Goal: Task Accomplishment & Management: Use online tool/utility

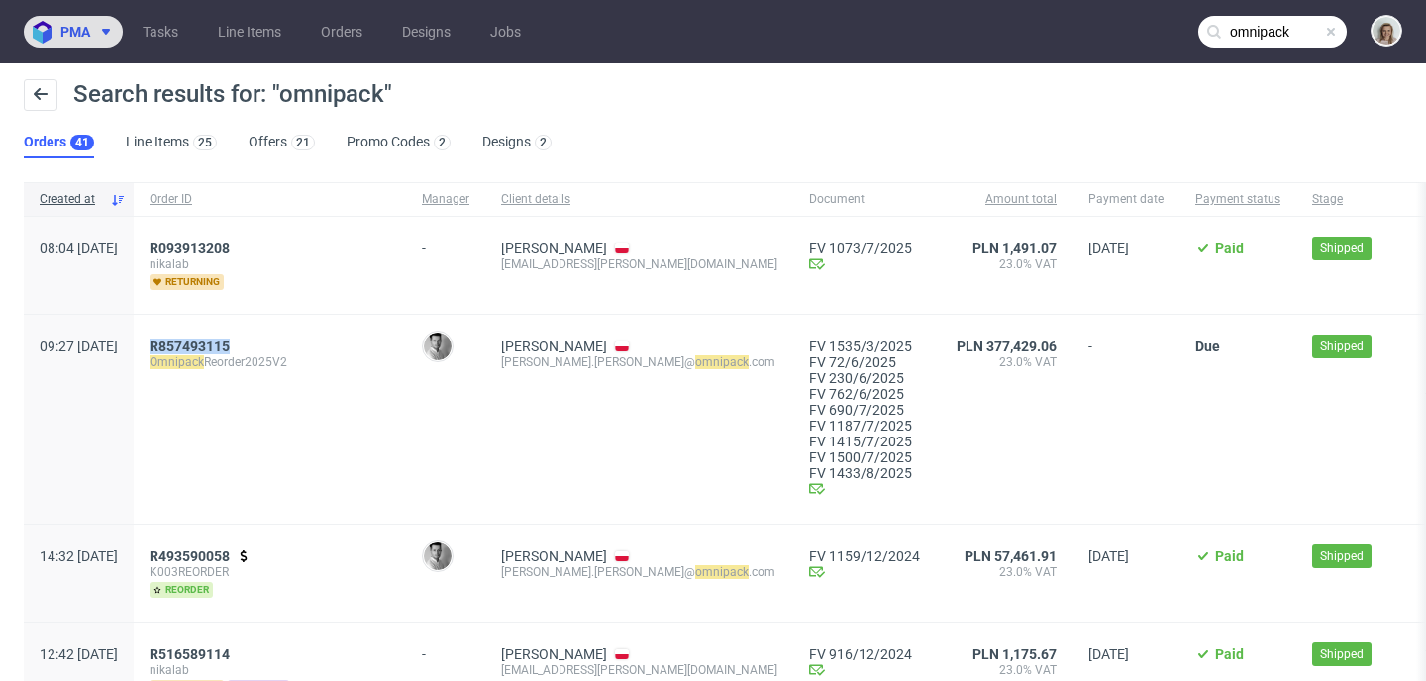
click at [94, 27] on span at bounding box center [102, 32] width 24 height 16
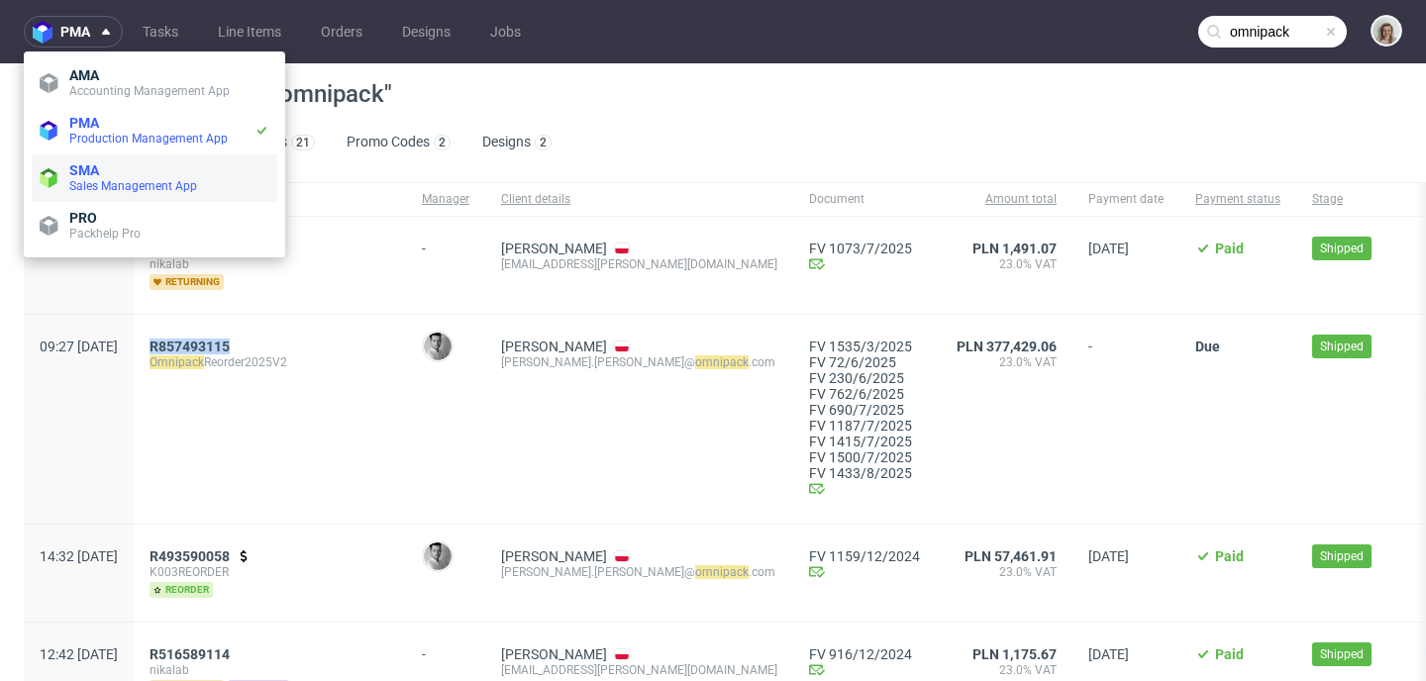
click at [135, 196] on li "SMA Sales Management App" at bounding box center [155, 179] width 246 height 48
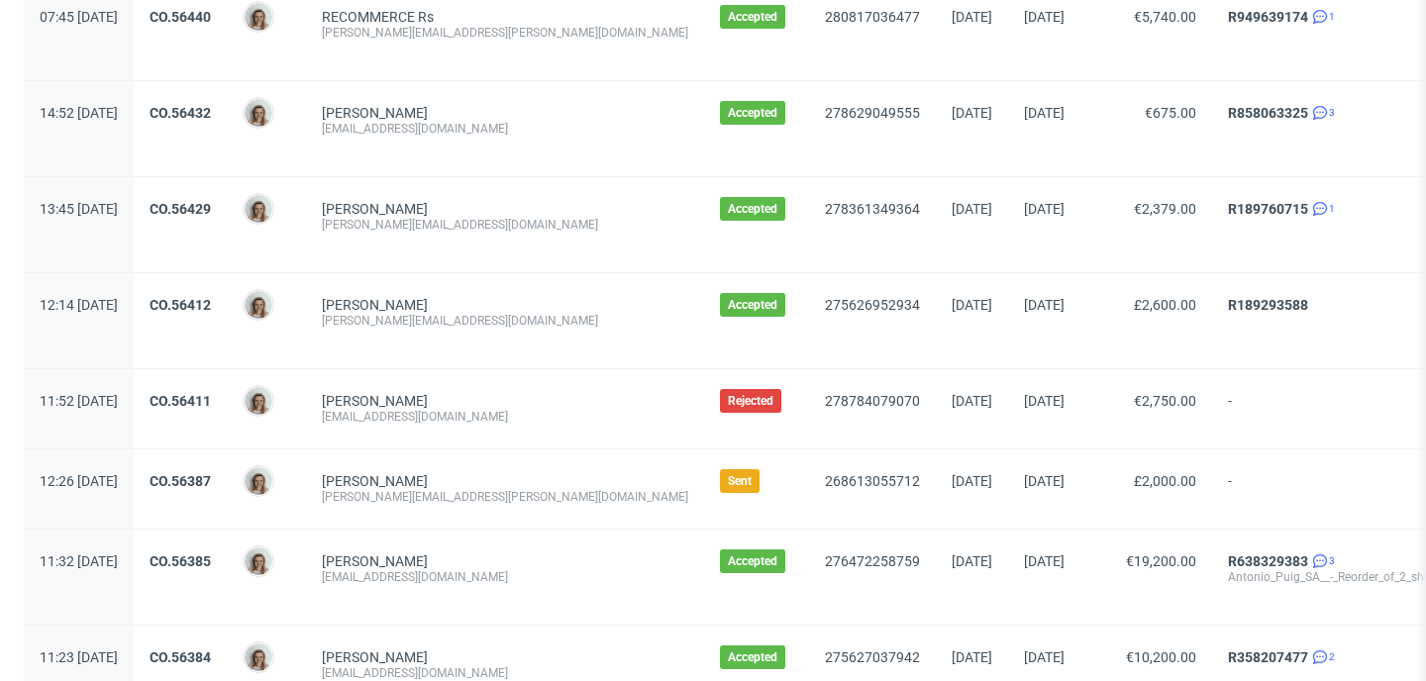
scroll to position [2337, 0]
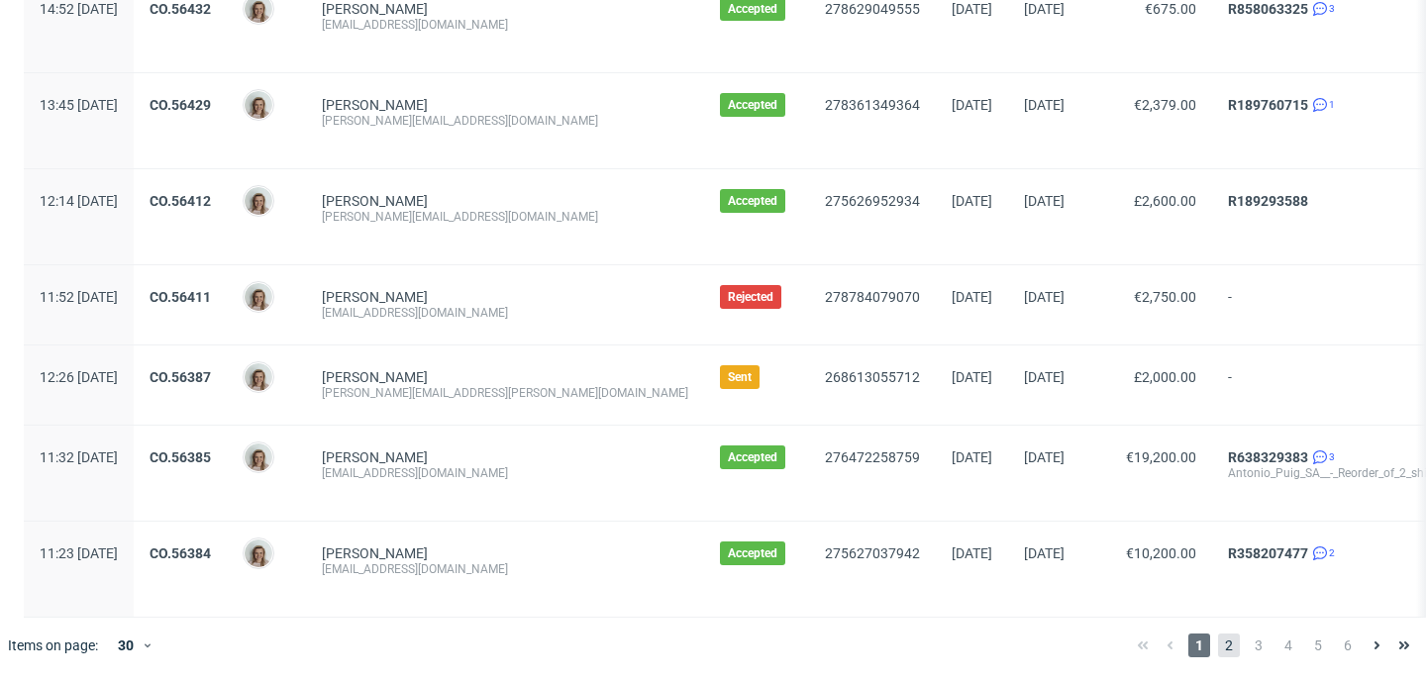
click at [1222, 651] on span "2" at bounding box center [1229, 646] width 22 height 24
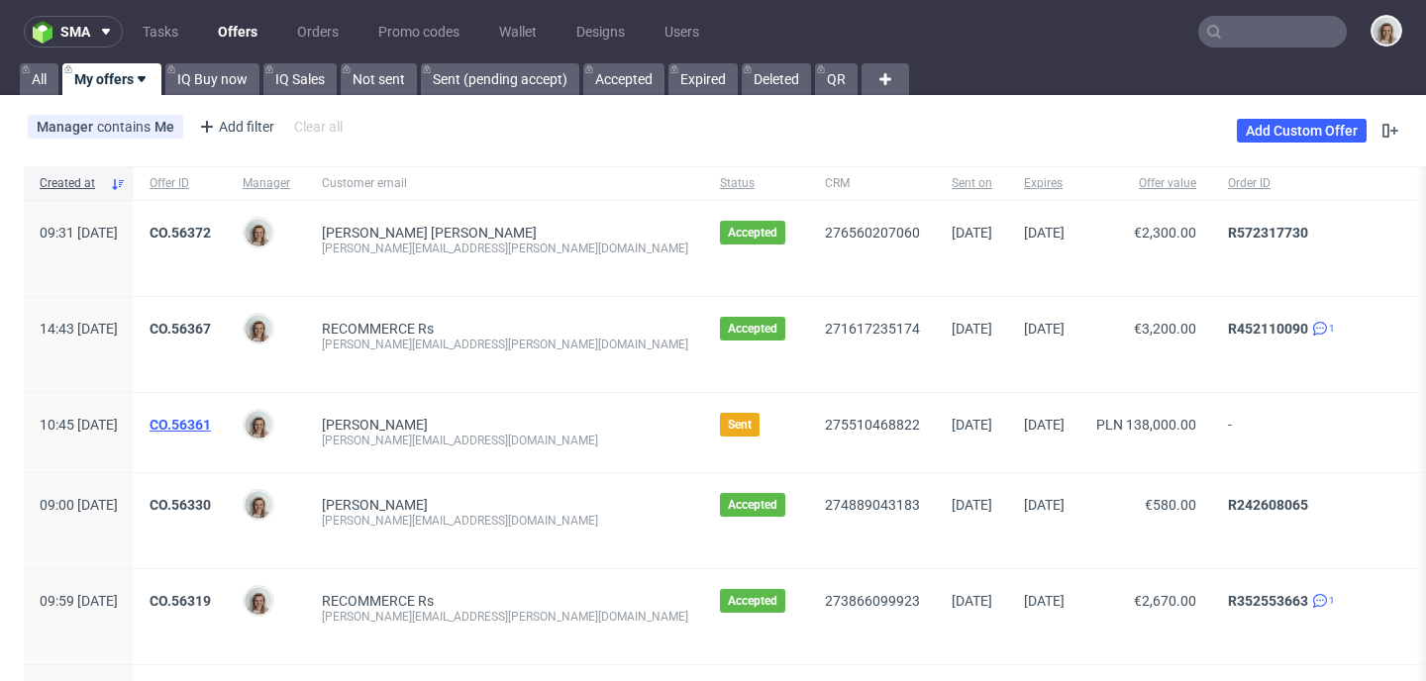
click at [211, 427] on link "CO.56361" at bounding box center [180, 425] width 61 height 16
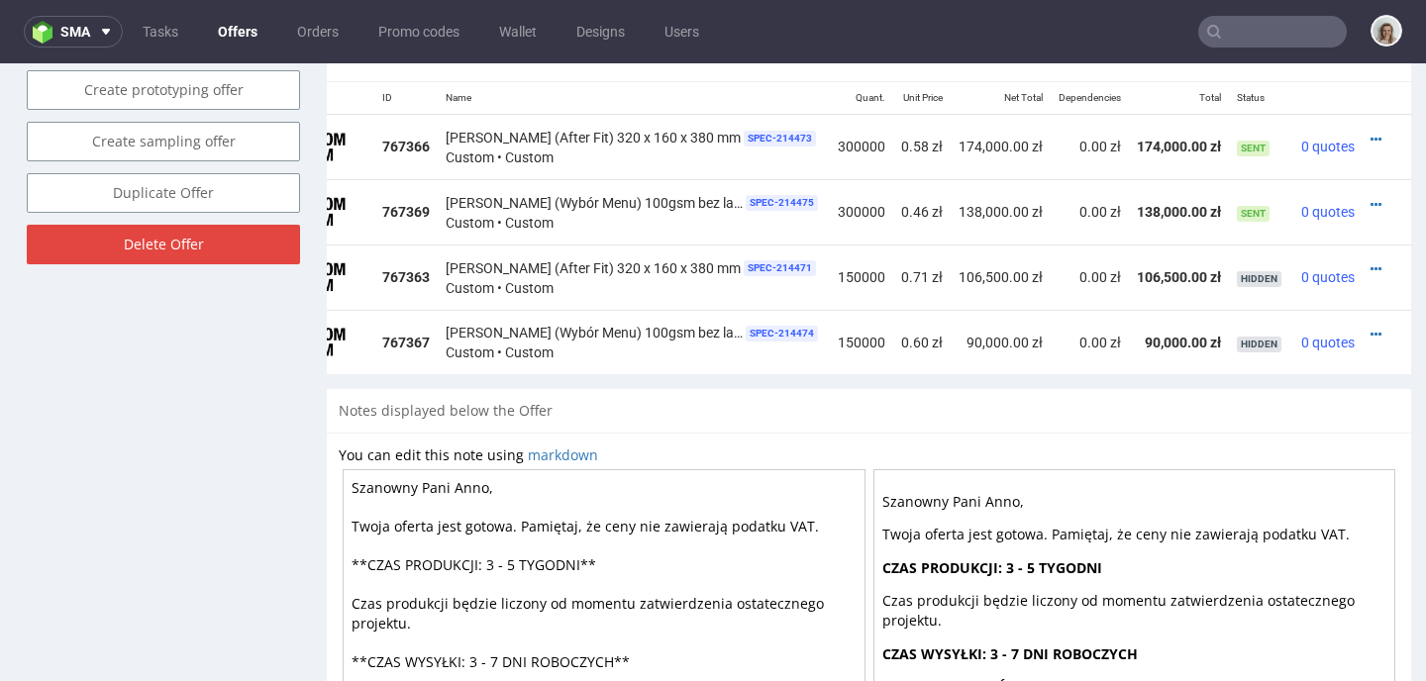
scroll to position [0, 107]
click at [1371, 204] on icon at bounding box center [1376, 205] width 11 height 14
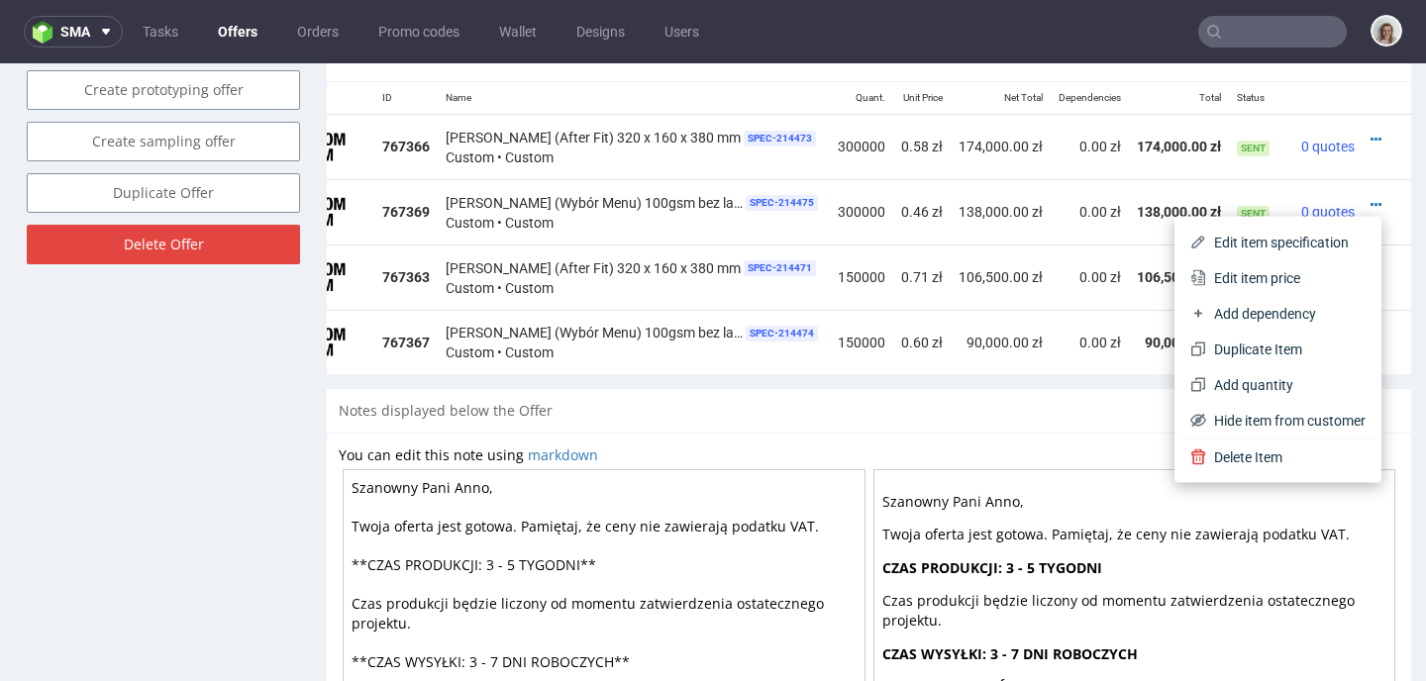
click at [1277, 268] on span "Edit item price" at bounding box center [1285, 278] width 159 height 20
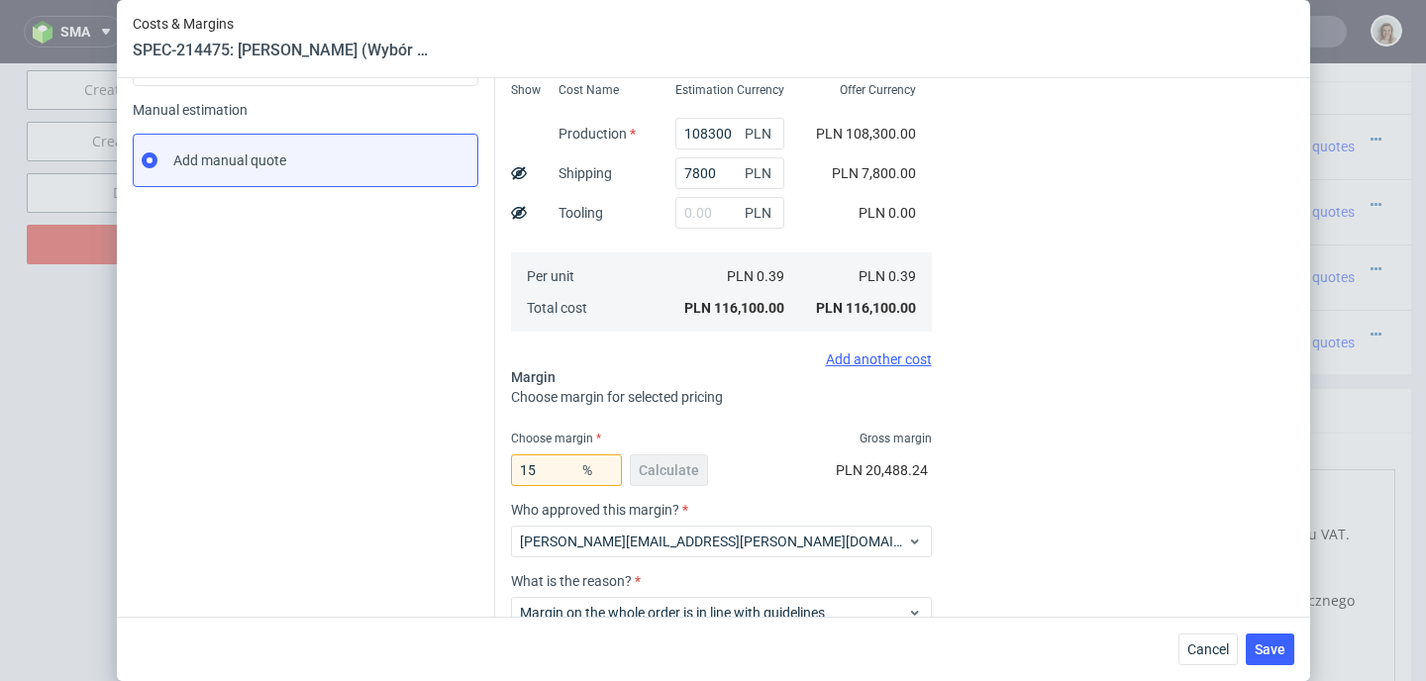
scroll to position [402, 0]
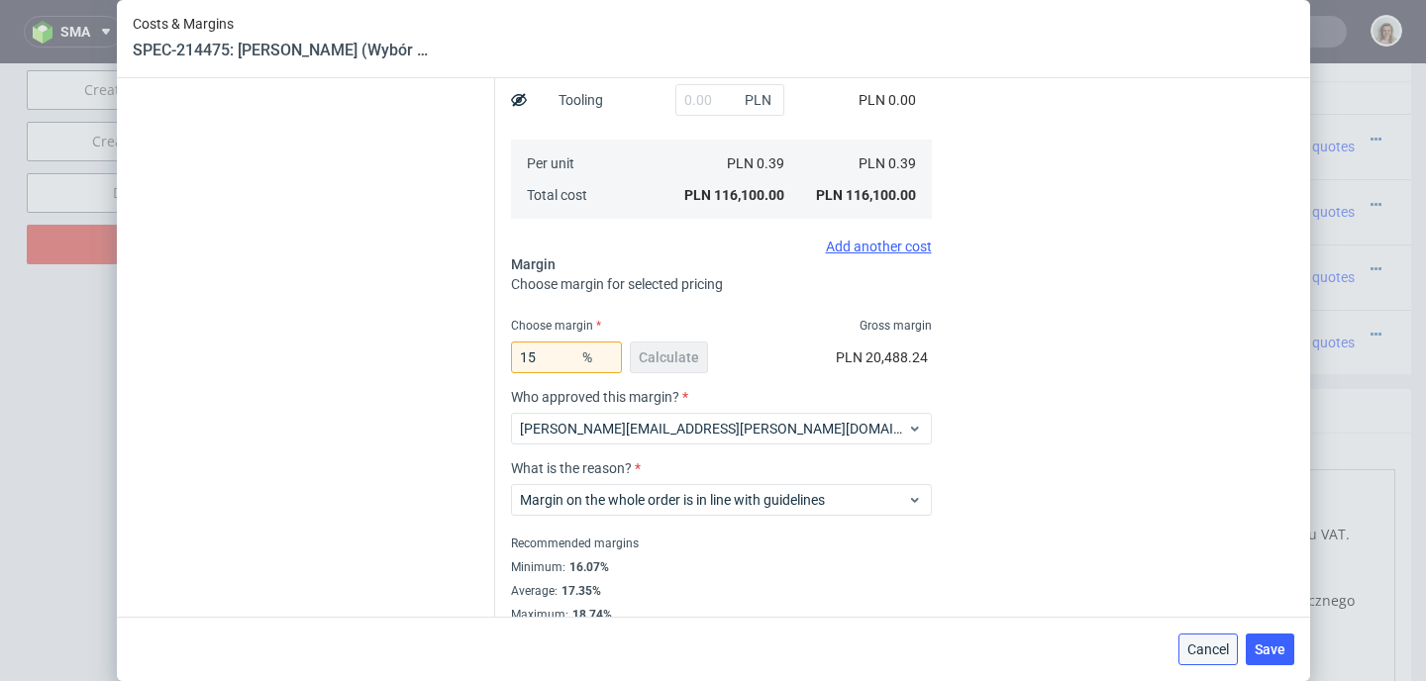
click at [1202, 643] on span "Cancel" at bounding box center [1209, 650] width 42 height 14
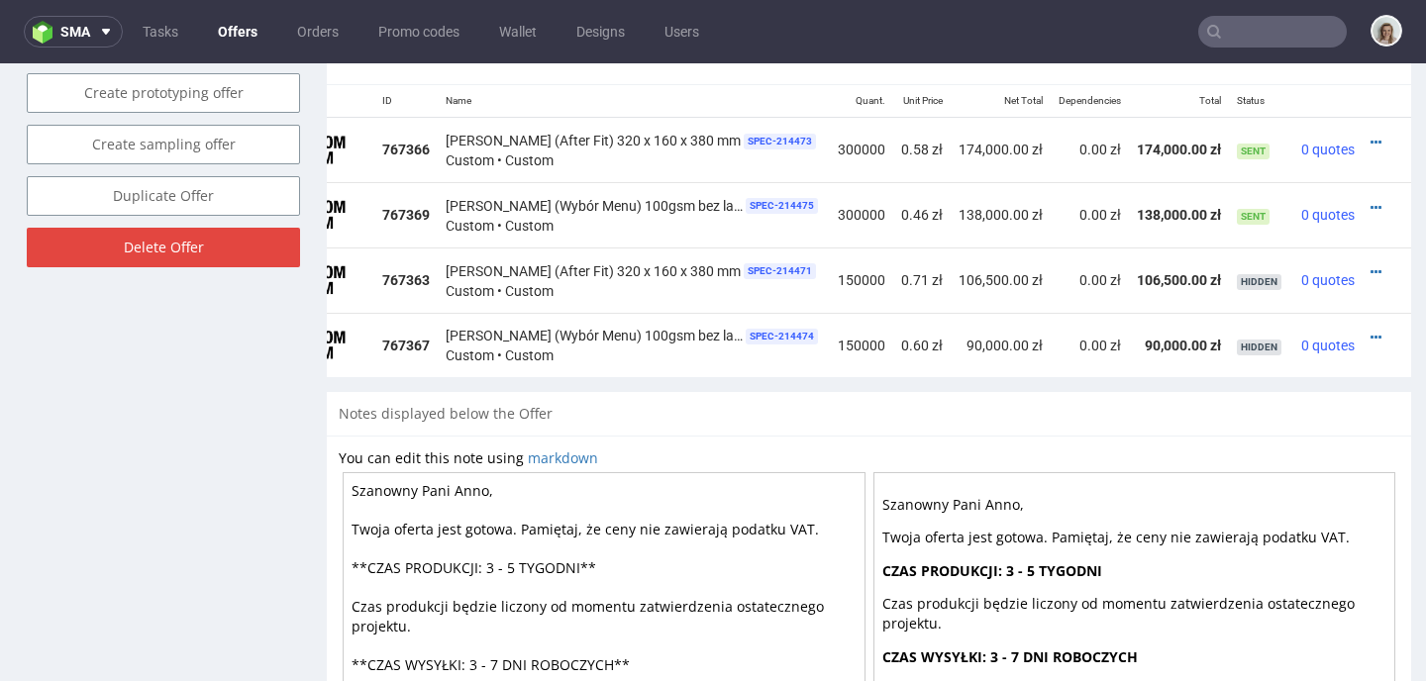
scroll to position [1218, 0]
click at [1371, 139] on icon at bounding box center [1376, 144] width 11 height 14
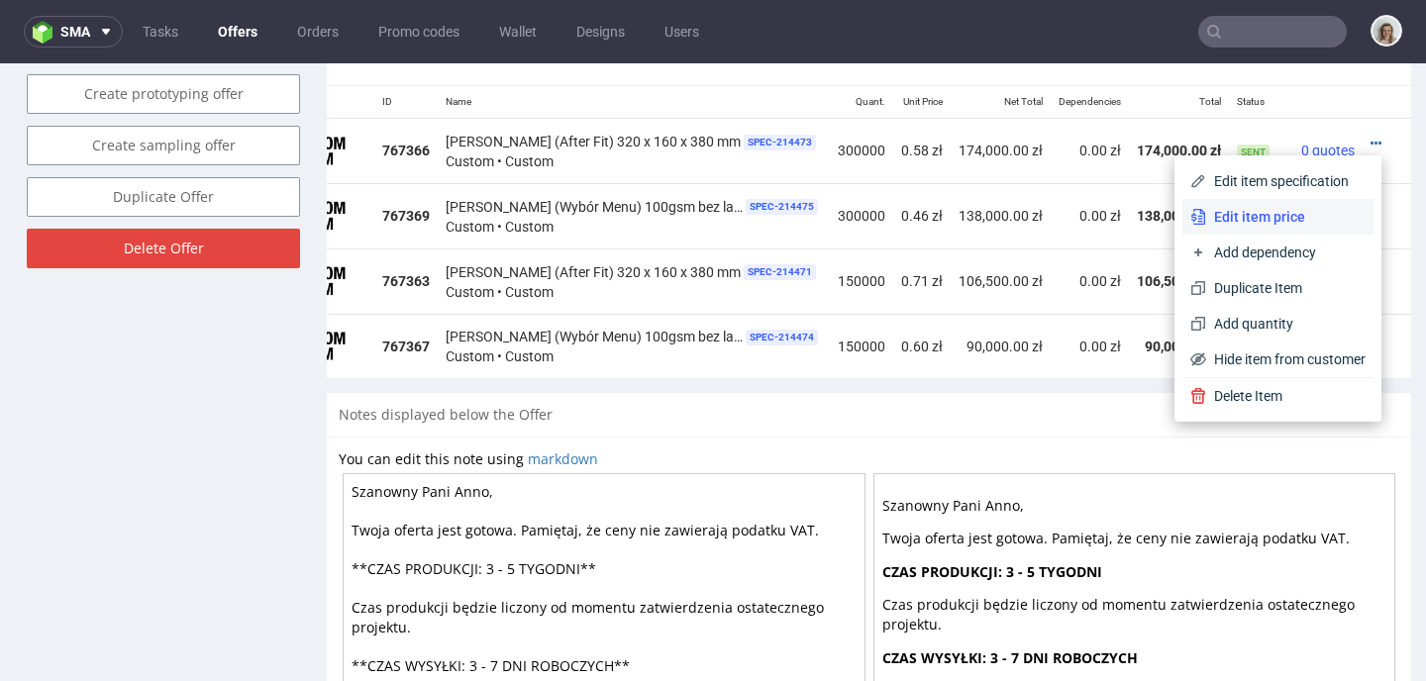
click at [1303, 212] on span "Edit item price" at bounding box center [1285, 217] width 159 height 20
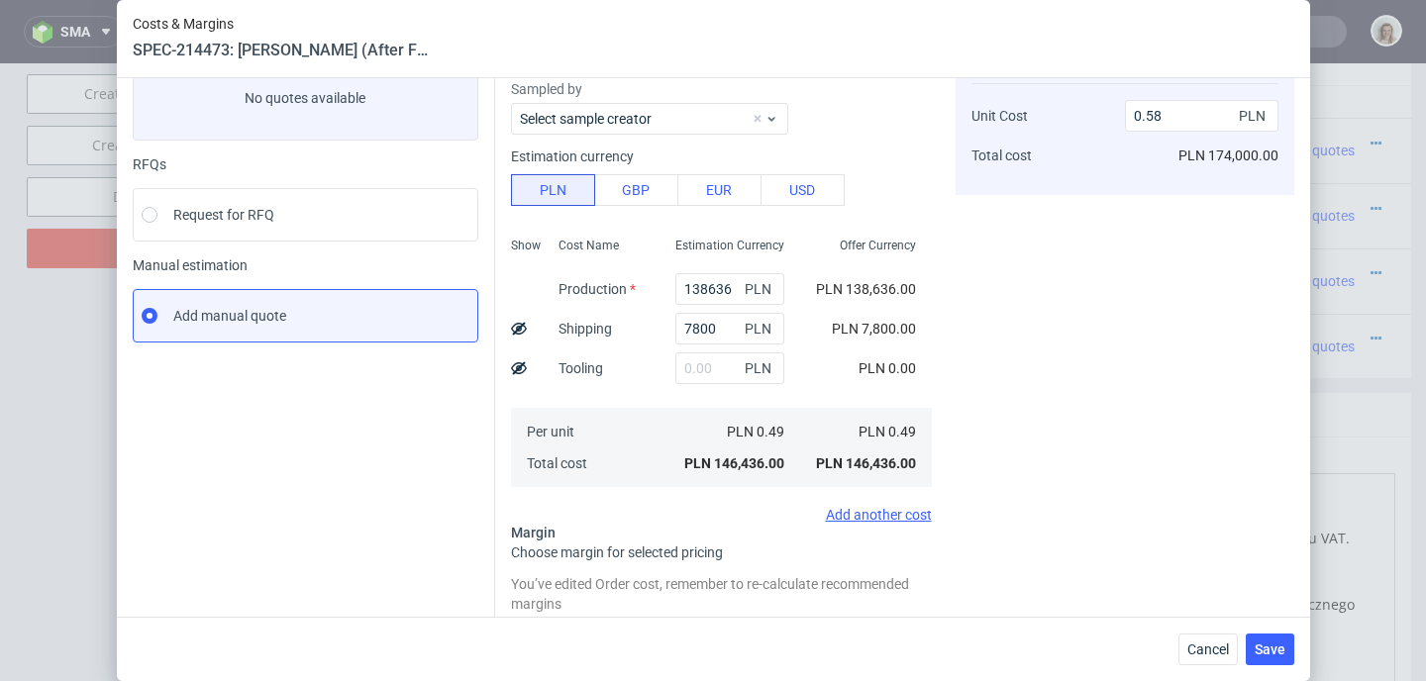
scroll to position [352, 0]
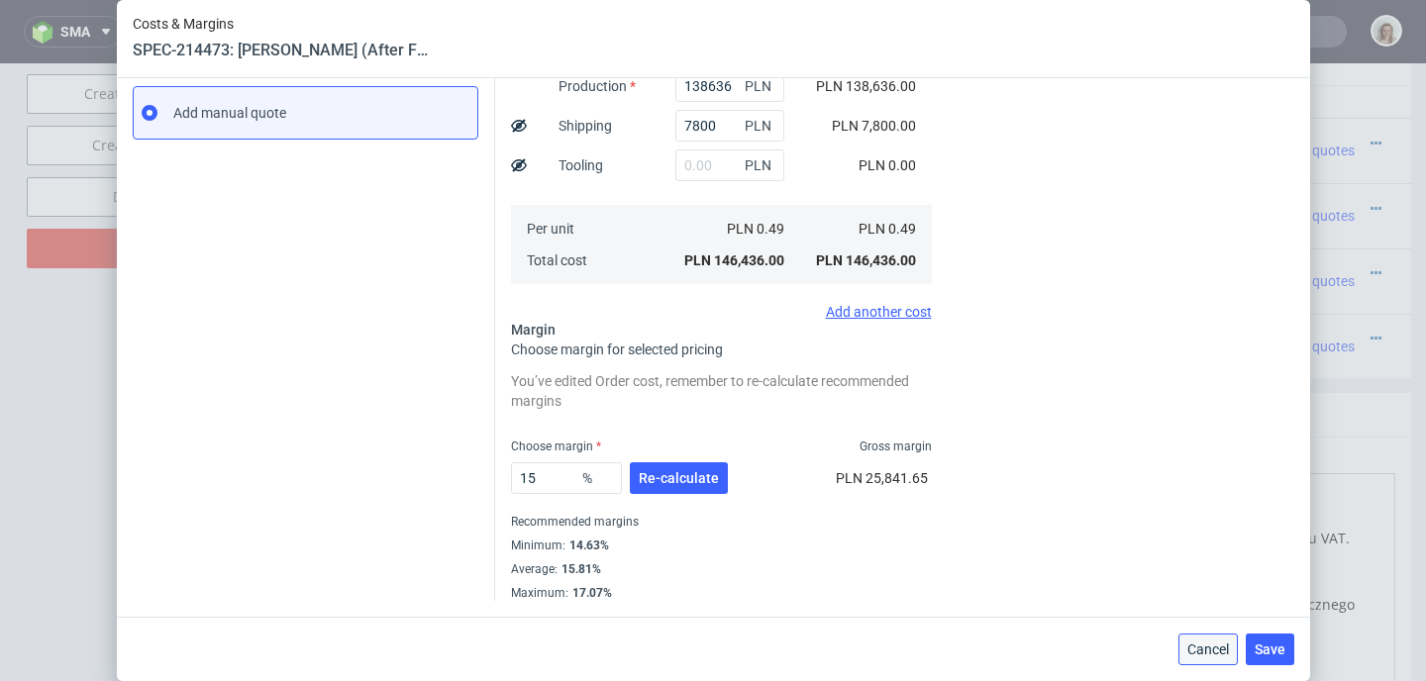
click at [1206, 646] on span "Cancel" at bounding box center [1209, 650] width 42 height 14
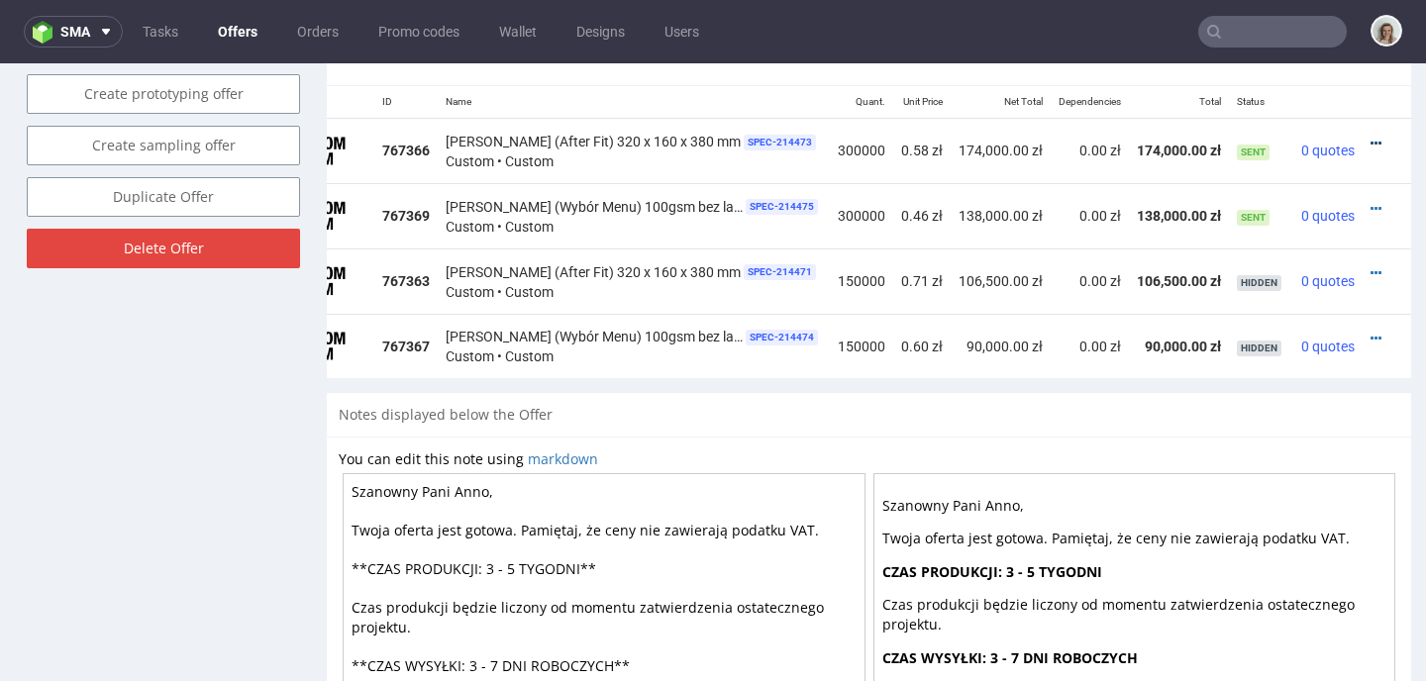
click at [1371, 145] on icon at bounding box center [1376, 144] width 11 height 14
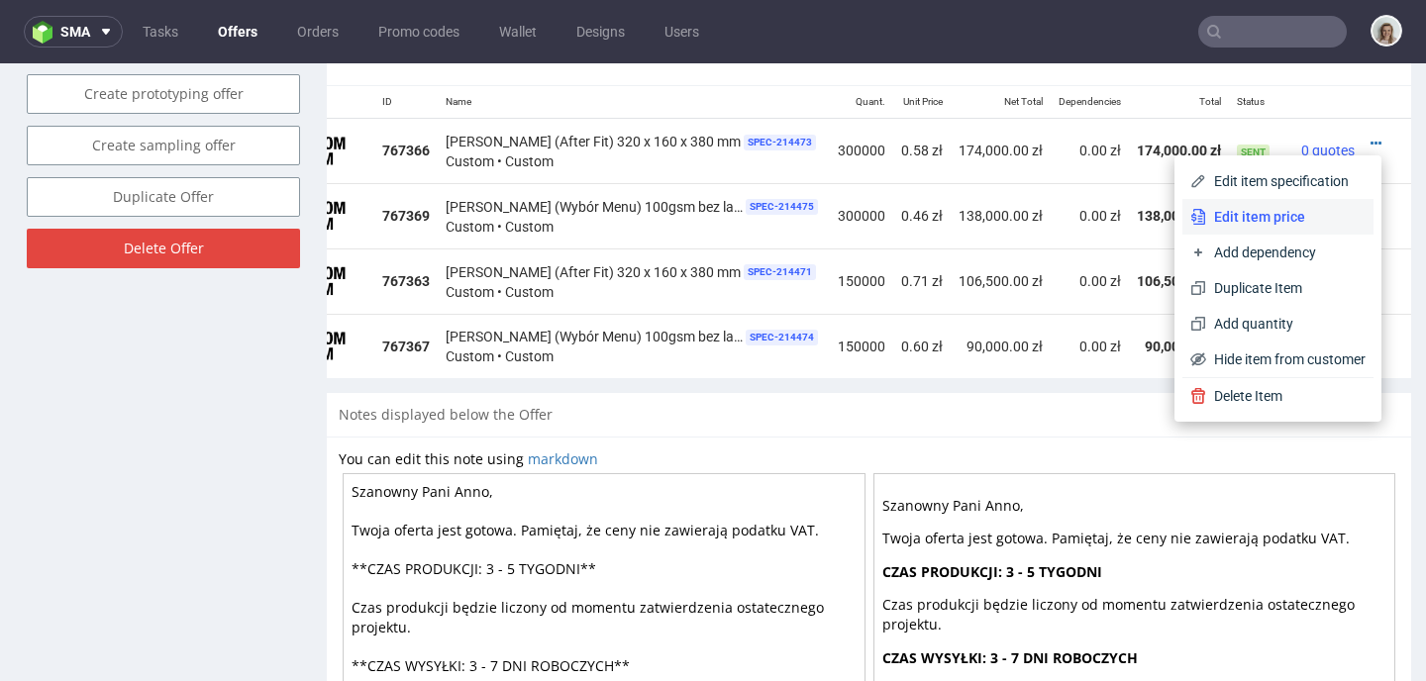
click at [1298, 215] on span "Edit item price" at bounding box center [1285, 217] width 159 height 20
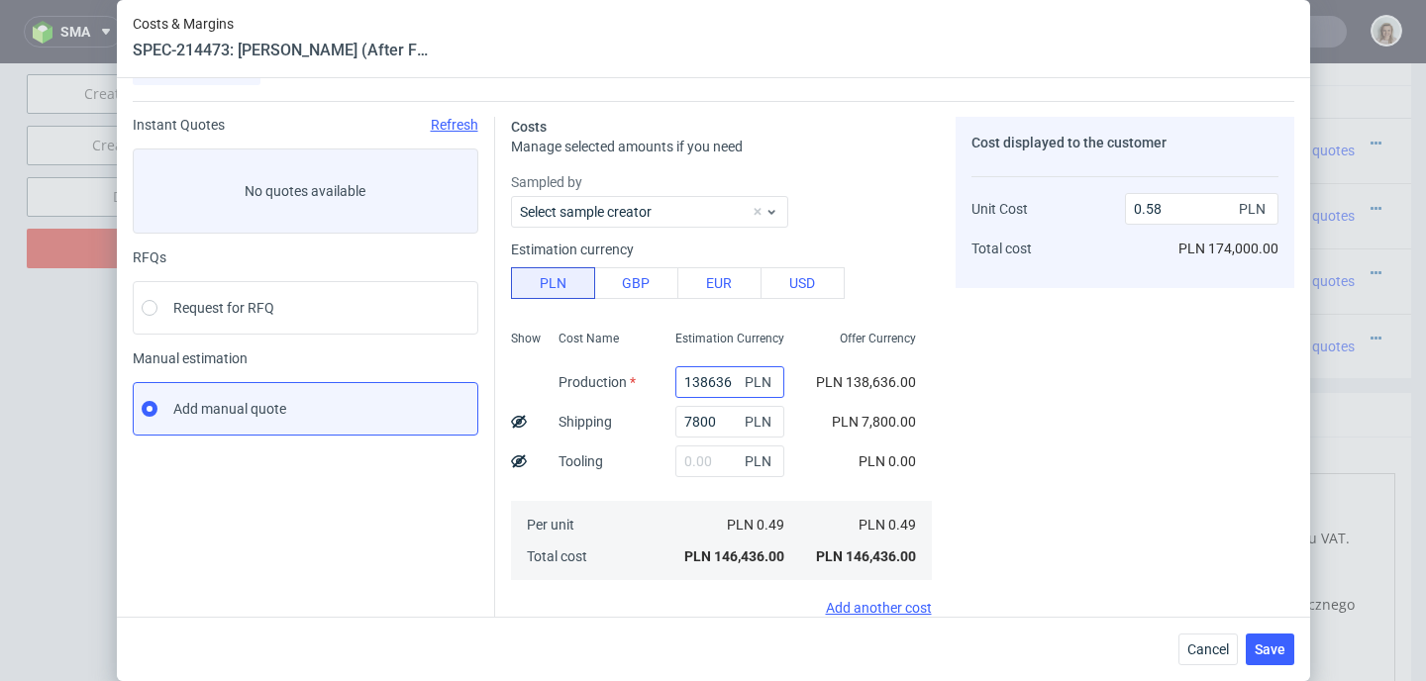
scroll to position [5, 0]
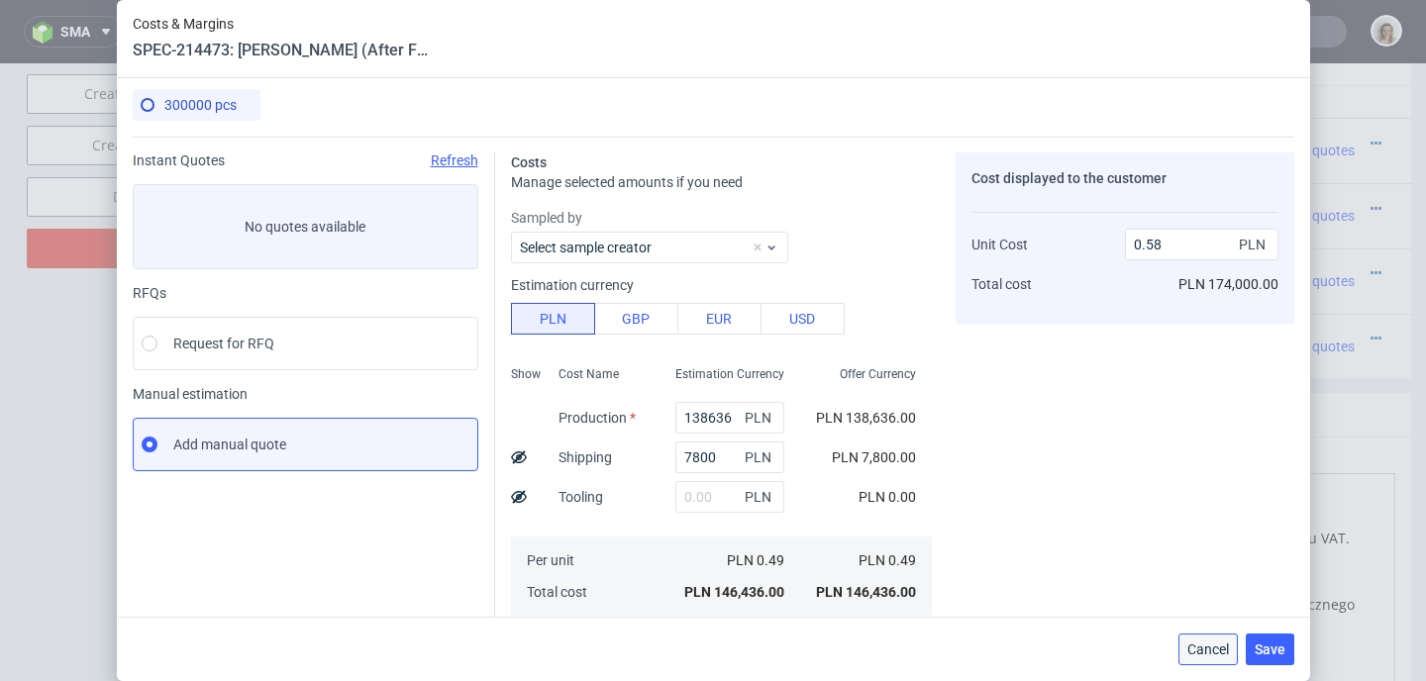
click at [1224, 650] on span "Cancel" at bounding box center [1209, 650] width 42 height 14
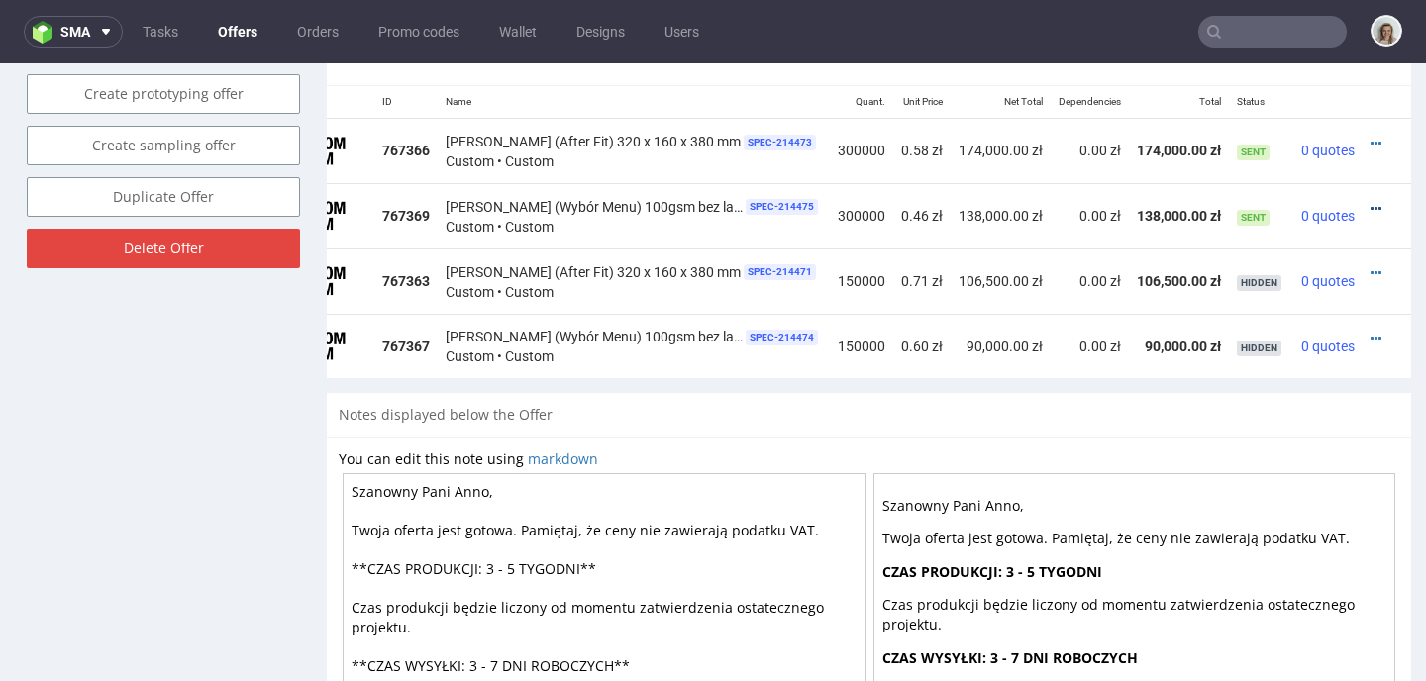
click at [1371, 204] on icon at bounding box center [1376, 209] width 11 height 14
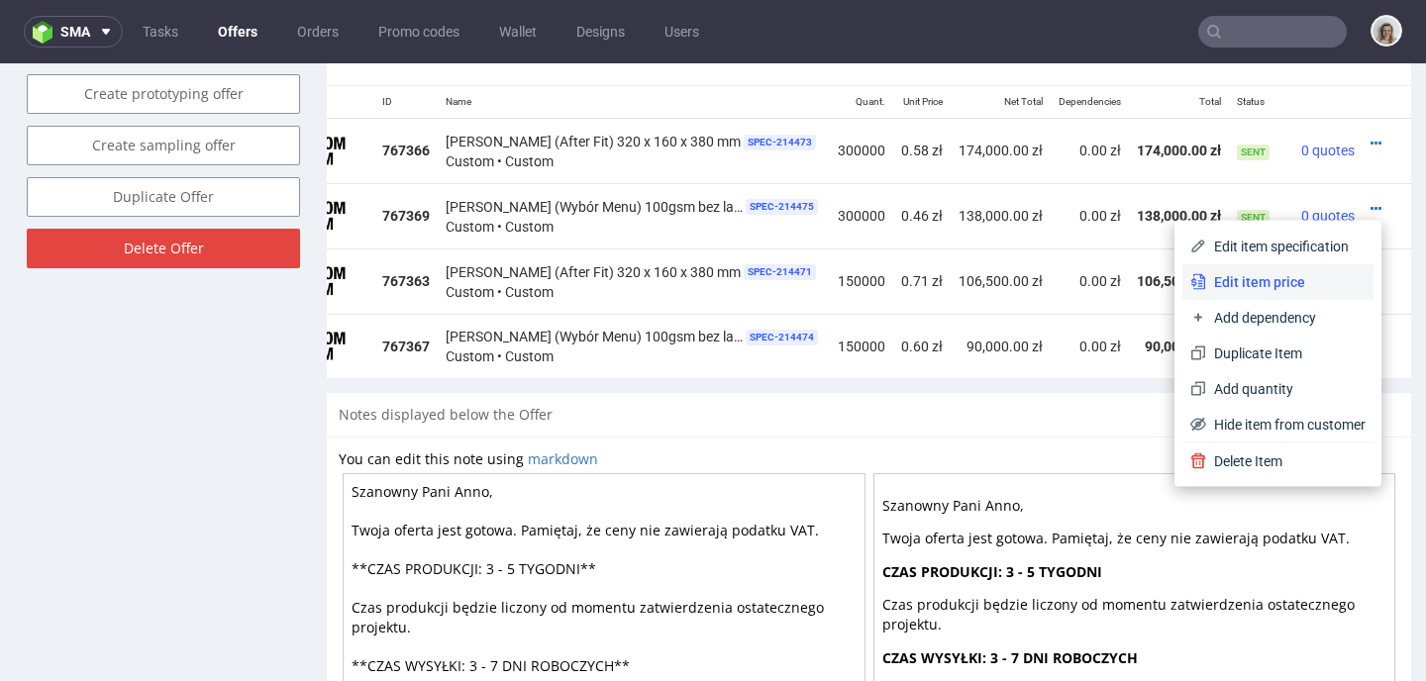
click at [1280, 272] on span "Edit item price" at bounding box center [1285, 282] width 159 height 20
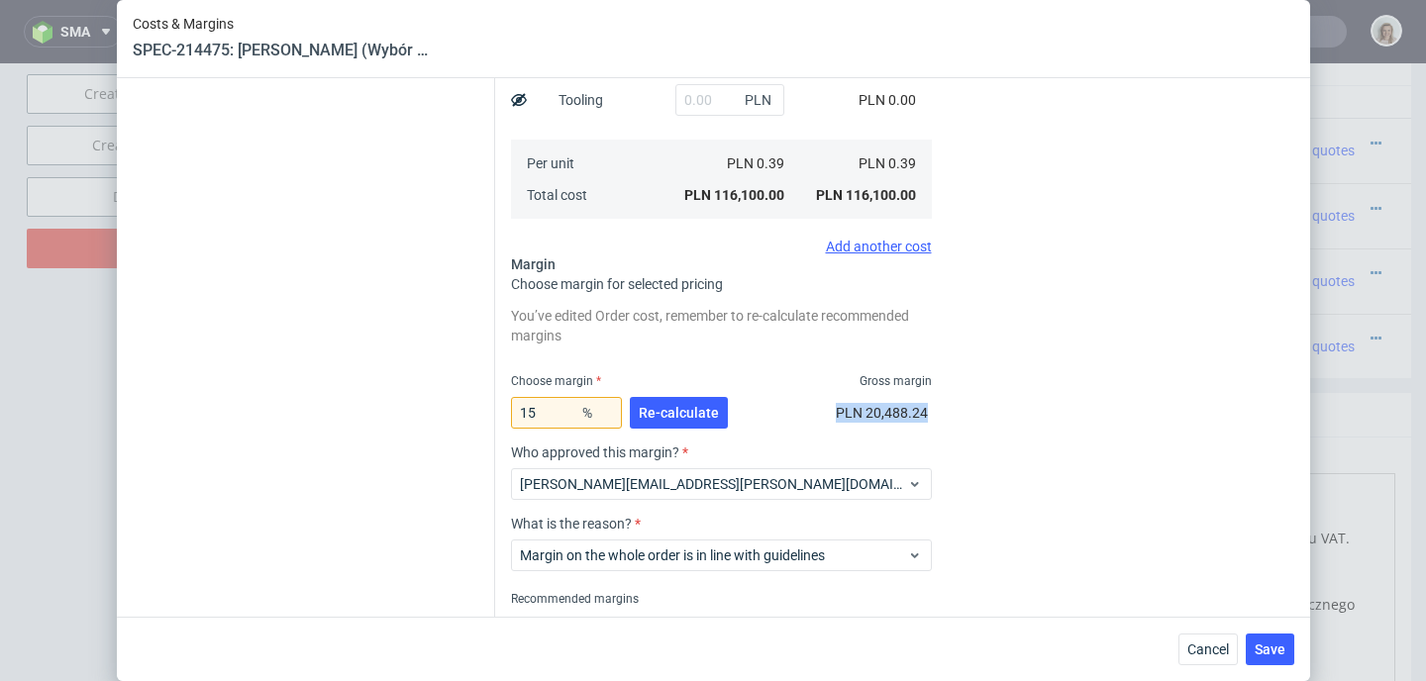
scroll to position [0, 5]
drag, startPoint x: 816, startPoint y: 411, endPoint x: 979, endPoint y: 429, distance: 163.4
click at [876, 412] on span "PLN 20,488.24" at bounding box center [882, 413] width 92 height 16
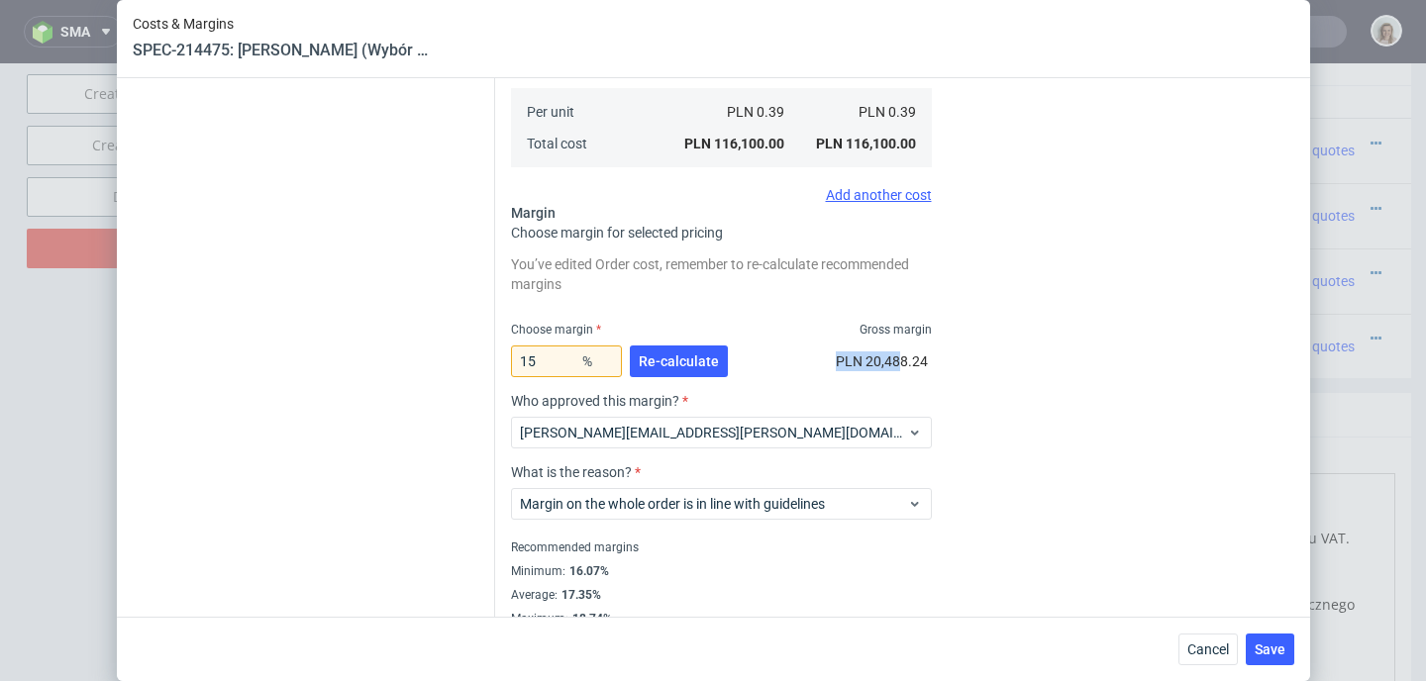
scroll to position [494, 0]
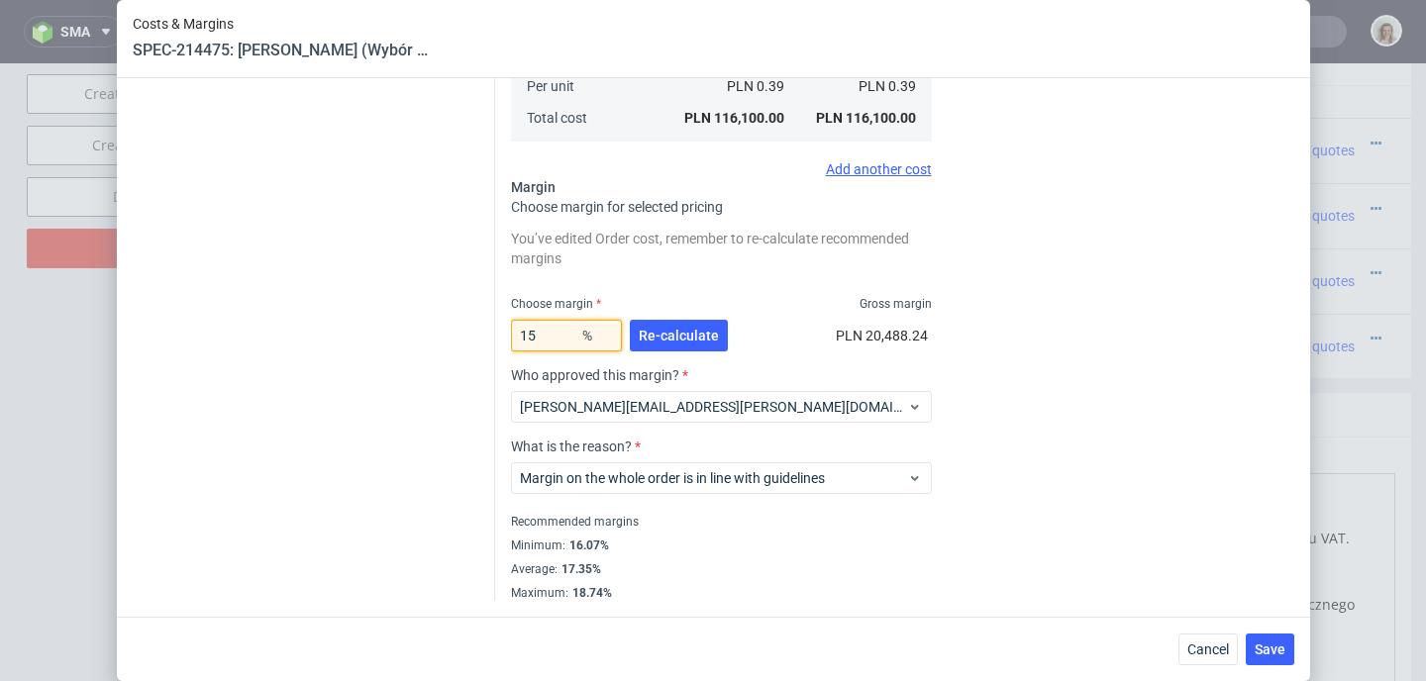
click at [519, 320] on input "15" at bounding box center [566, 336] width 111 height 32
click at [518, 320] on input "15" at bounding box center [566, 336] width 111 height 32
type input "5"
type input "0.41"
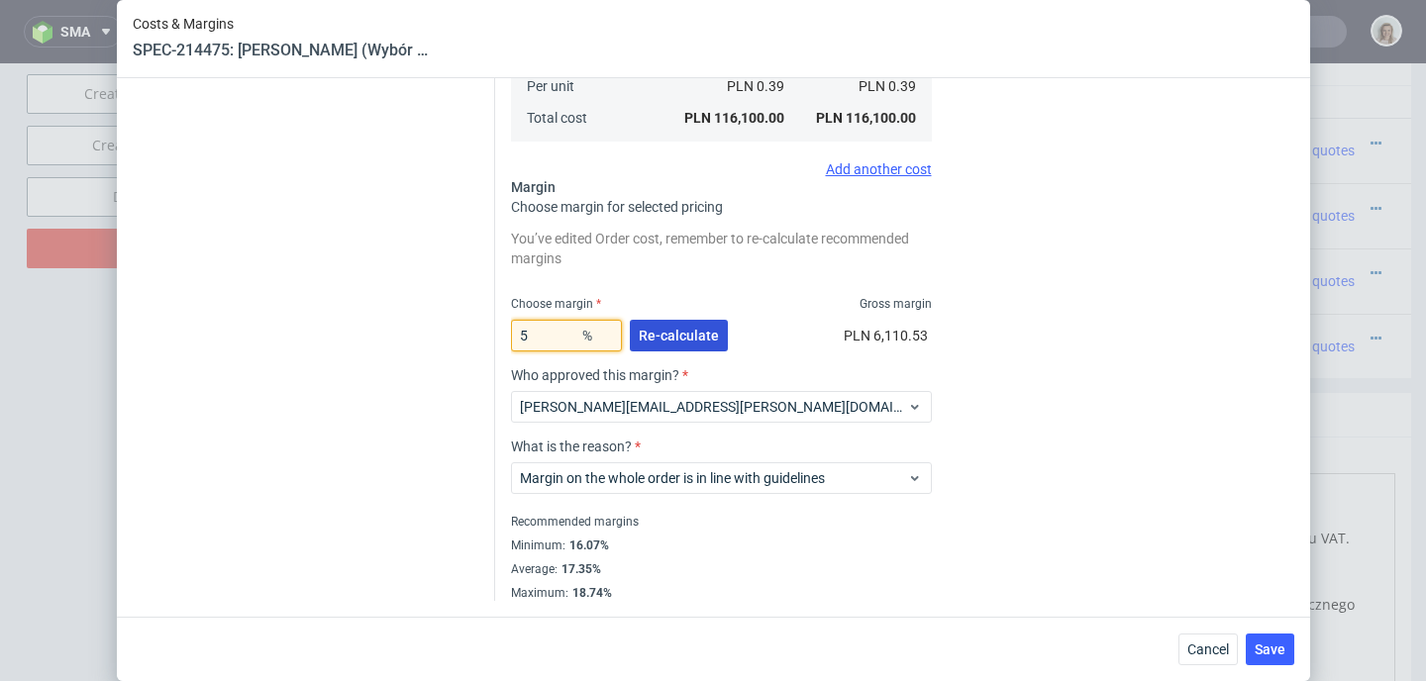
type input "5"
click at [685, 329] on span "Re-calculate" at bounding box center [679, 336] width 80 height 14
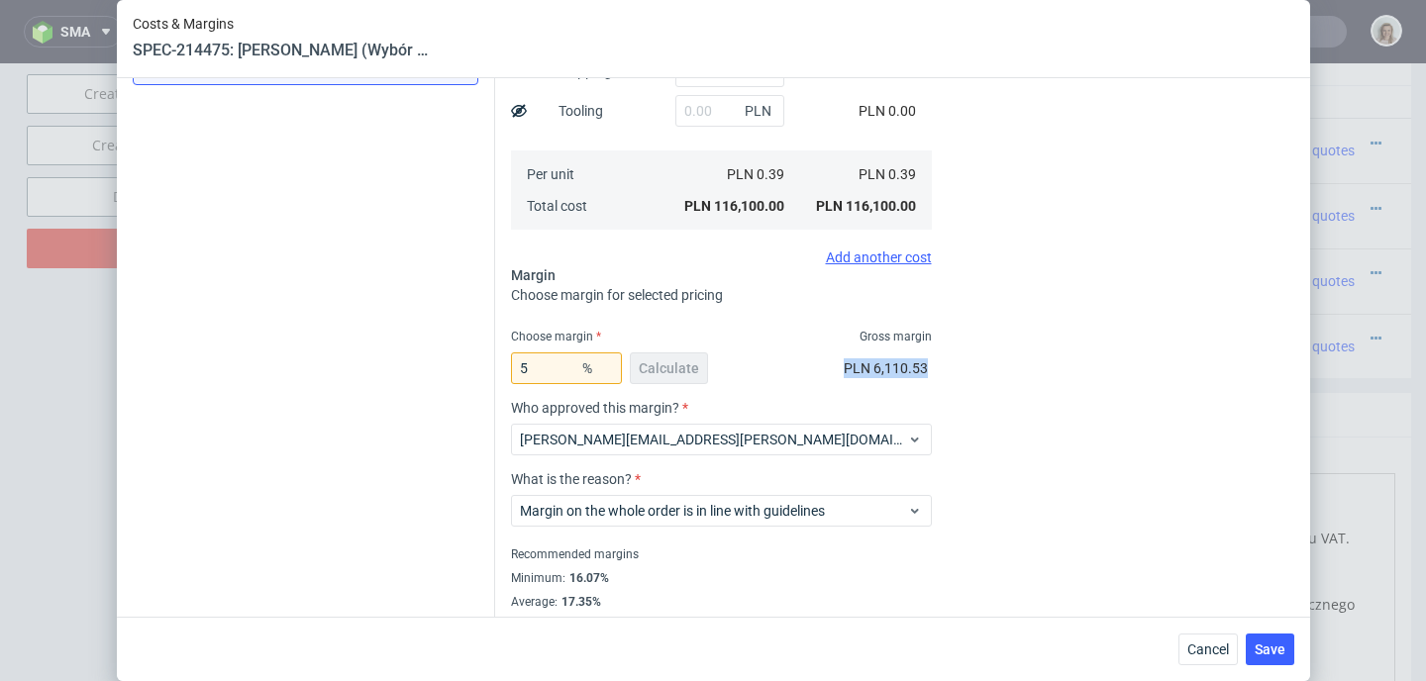
scroll to position [0, 5]
drag, startPoint x: 819, startPoint y: 362, endPoint x: 908, endPoint y: 370, distance: 89.5
click at [908, 370] on div "Costs Manage selected amounts if you need Sampled by Select sample creator Esti…" at bounding box center [721, 200] width 421 height 868
copy span "PLN 6,110.53"
click at [1217, 655] on span "Cancel" at bounding box center [1209, 650] width 42 height 14
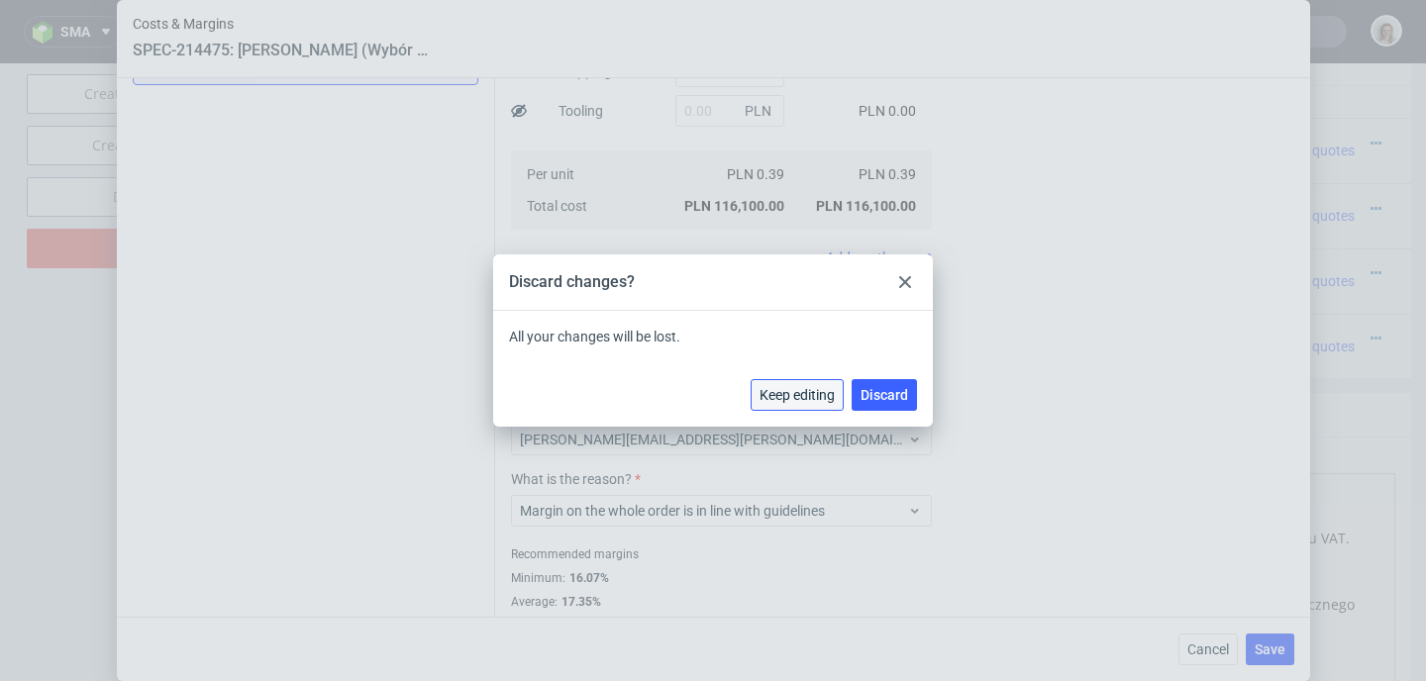
click at [817, 392] on span "Keep editing" at bounding box center [797, 395] width 75 height 14
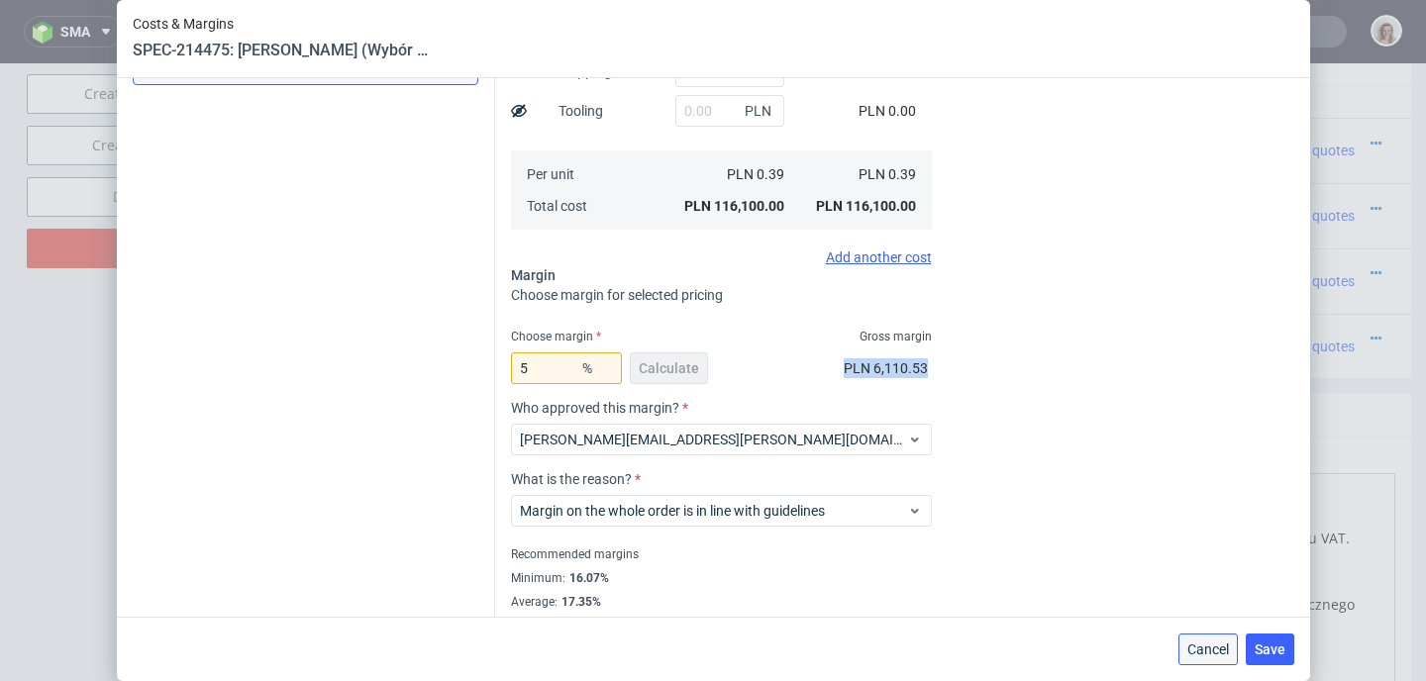
click at [1213, 643] on span "Cancel" at bounding box center [1209, 650] width 42 height 14
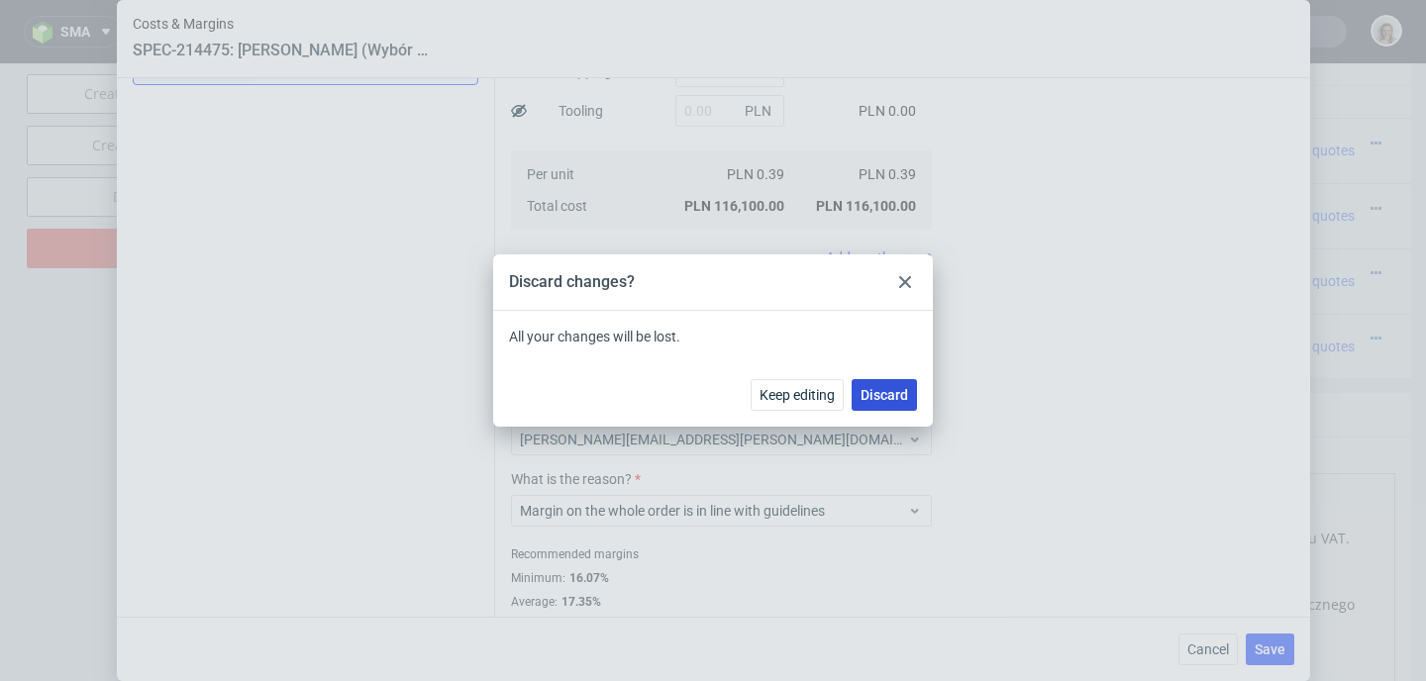
click at [898, 392] on span "Discard" at bounding box center [885, 395] width 48 height 14
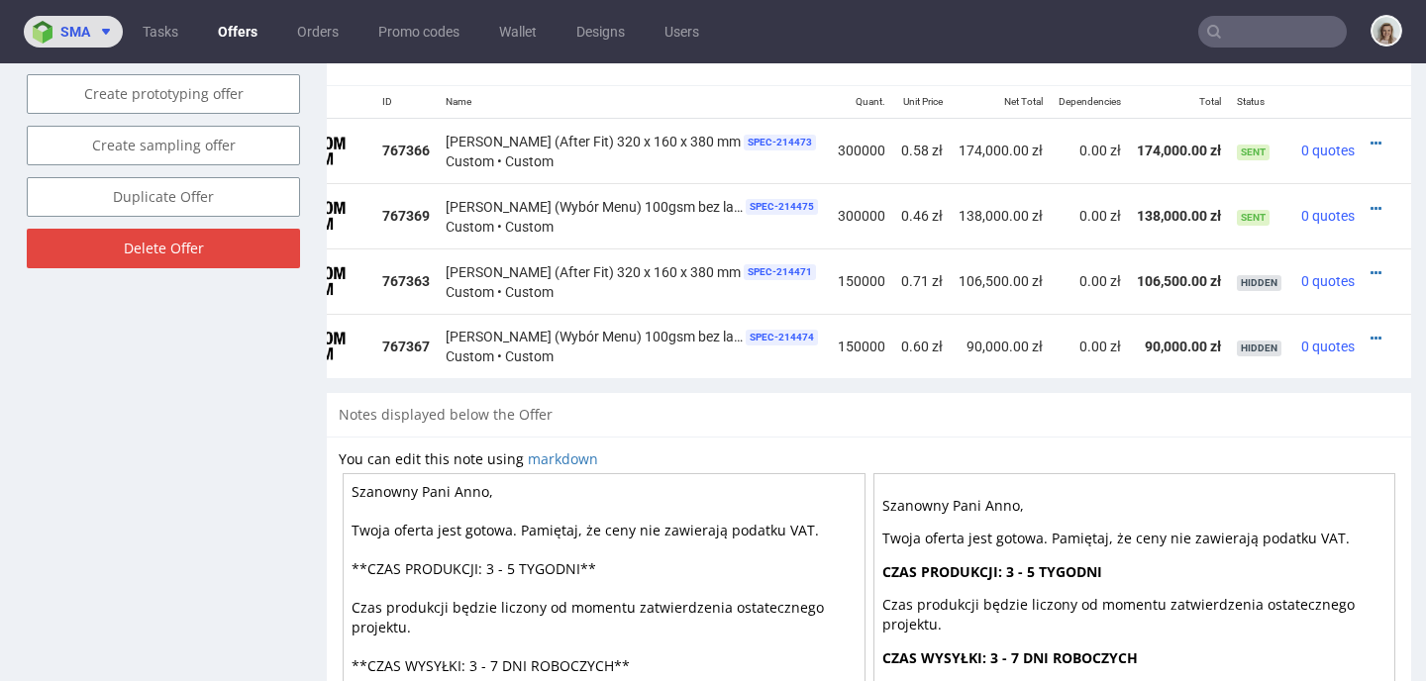
click at [34, 35] on img at bounding box center [47, 32] width 28 height 23
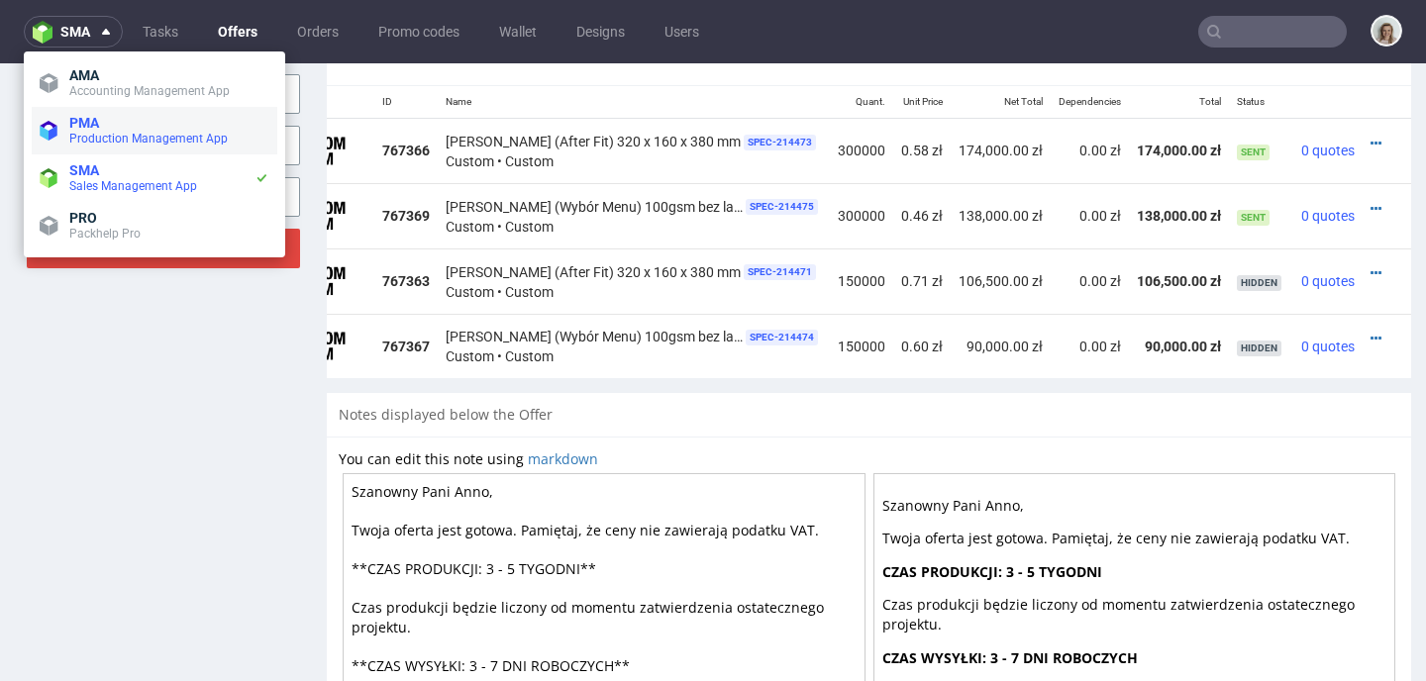
click at [79, 111] on li "PMA Production Management App" at bounding box center [155, 131] width 246 height 48
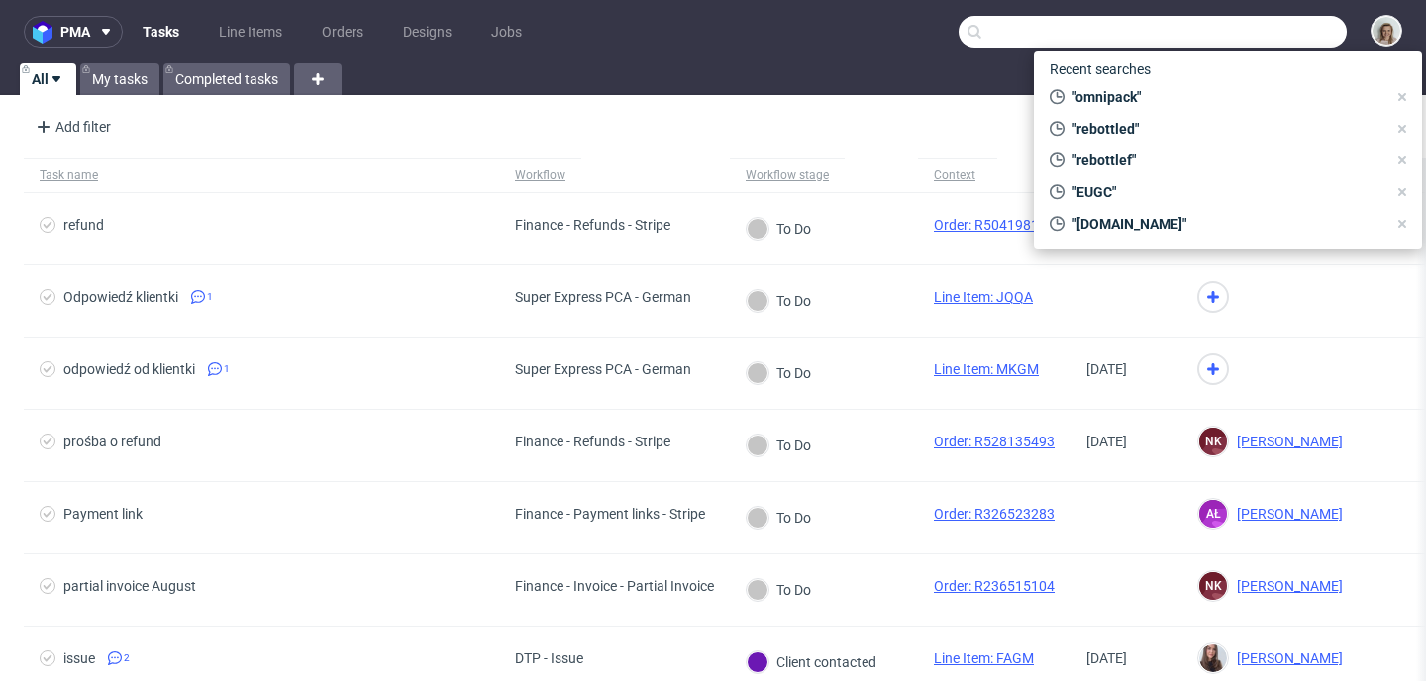
click at [1256, 40] on input "text" at bounding box center [1153, 32] width 388 height 32
paste input "R326757951"
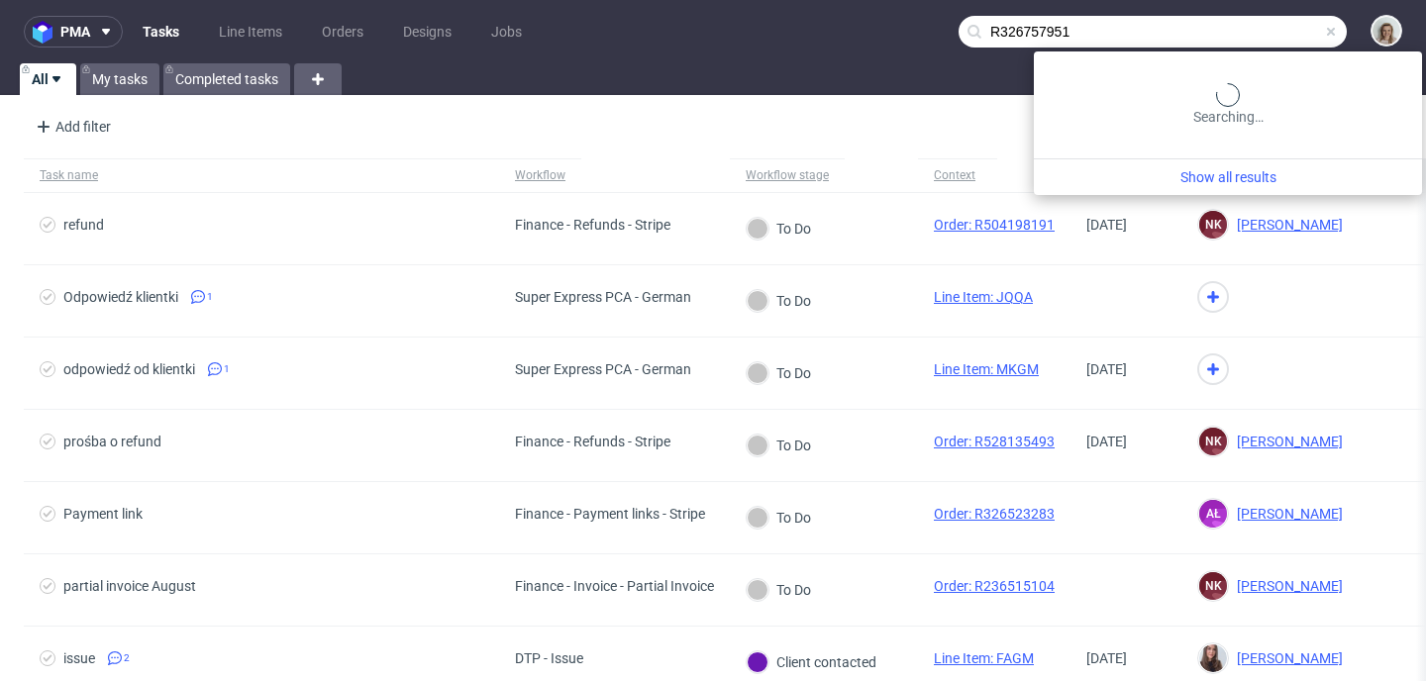
type input "R326757951"
